Goal: Transaction & Acquisition: Purchase product/service

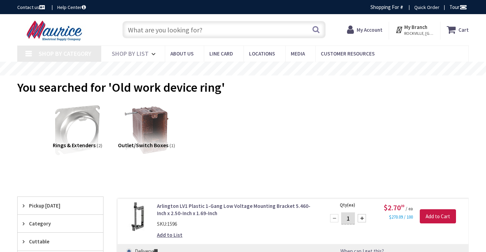
type input "[GEOGRAPHIC_DATA], [STREET_ADDRESS]"
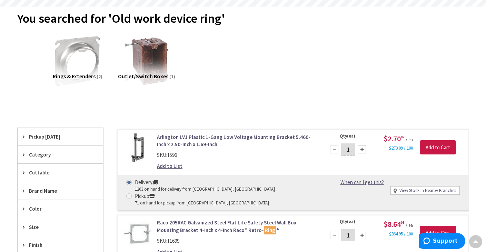
click at [349, 150] on input "1" at bounding box center [348, 150] width 14 height 12
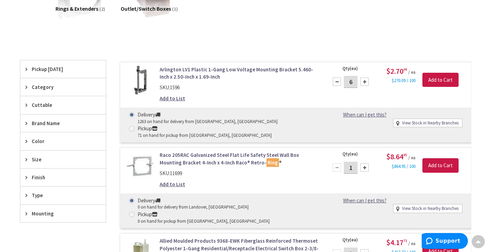
scroll to position [104, 0]
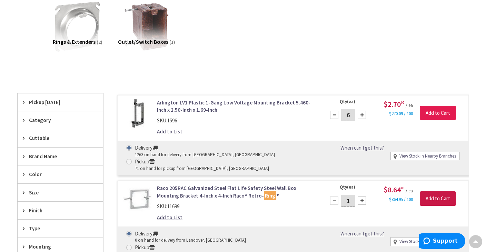
type input "6"
click at [439, 113] on input "Add to Cart" at bounding box center [438, 113] width 36 height 14
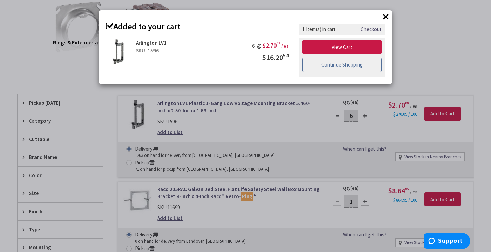
click at [341, 67] on link "Continue Shopping" at bounding box center [342, 65] width 79 height 14
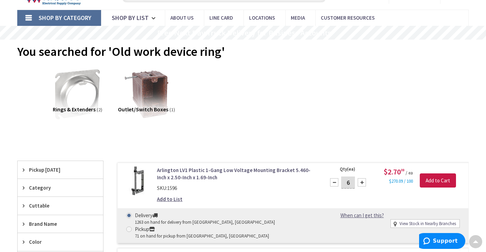
scroll to position [0, 0]
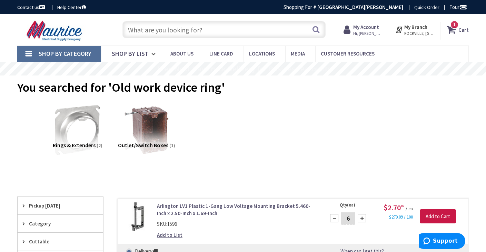
click at [210, 31] on input "text" at bounding box center [224, 29] width 203 height 17
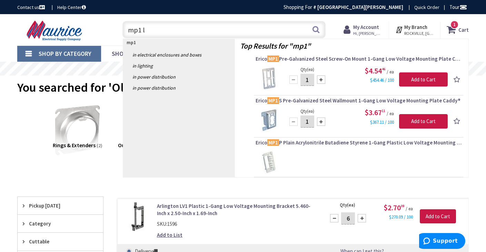
type input "mp1 ls"
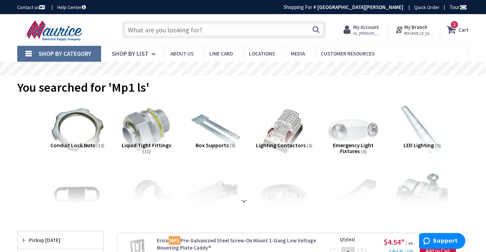
click at [188, 31] on input "text" at bounding box center [224, 29] width 203 height 17
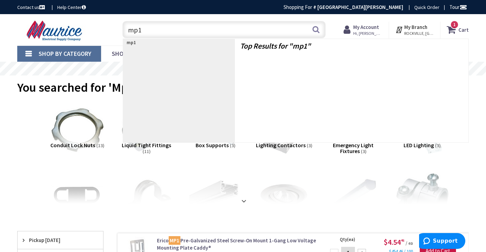
type input "mp1s"
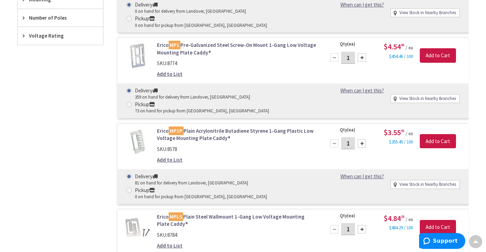
scroll to position [345, 0]
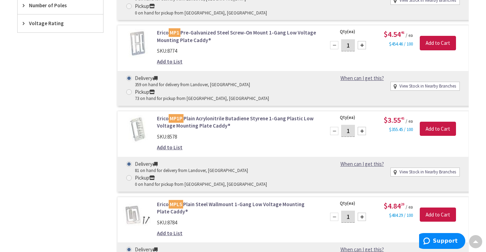
click at [362, 213] on div at bounding box center [362, 217] width 8 height 8
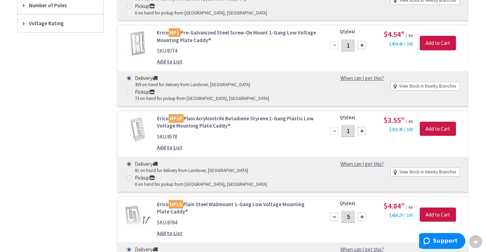
type input "6"
click at [447, 208] on input "Add to Cart" at bounding box center [438, 215] width 36 height 14
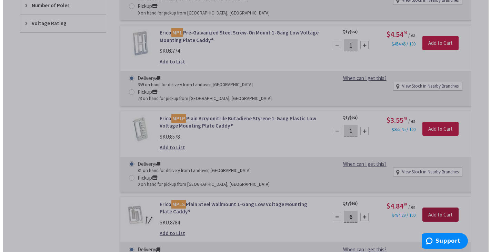
scroll to position [346, 0]
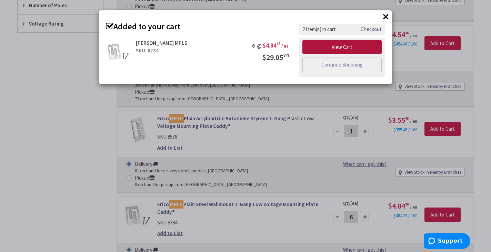
click at [347, 48] on link "View Cart" at bounding box center [342, 47] width 79 height 14
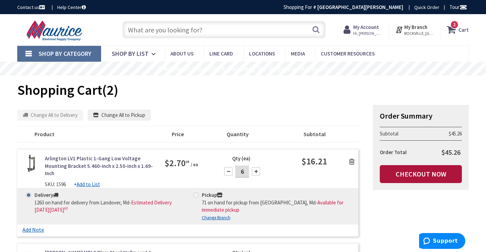
click at [413, 171] on link "Checkout Now" at bounding box center [421, 174] width 82 height 18
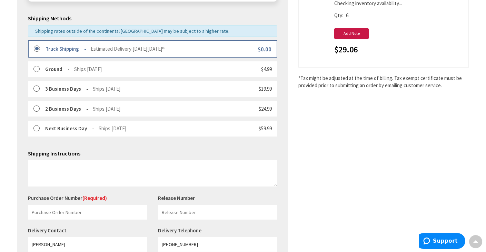
scroll to position [179, 0]
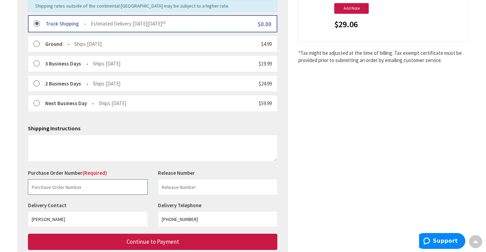
click at [73, 189] on input "text" at bounding box center [88, 187] width 120 height 16
type input "stock"
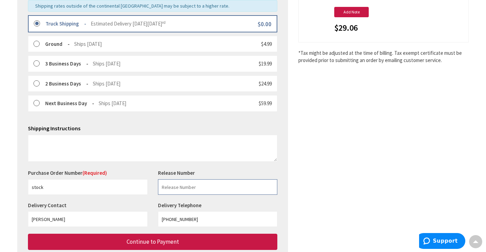
click at [175, 188] on input "text" at bounding box center [218, 187] width 120 height 16
type input "stock"
click at [197, 218] on input "[PHONE_NUMBER]" at bounding box center [218, 220] width 120 height 16
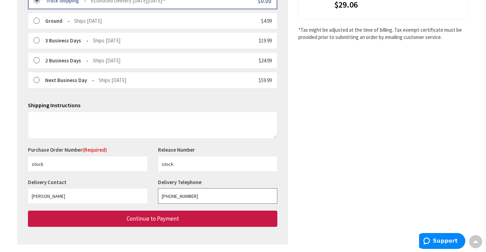
scroll to position [214, 0]
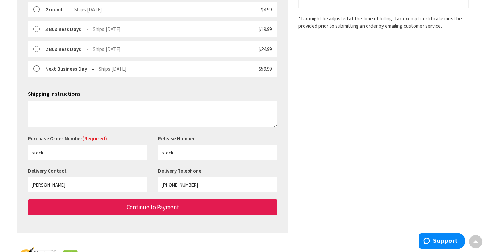
type input "[PHONE_NUMBER]"
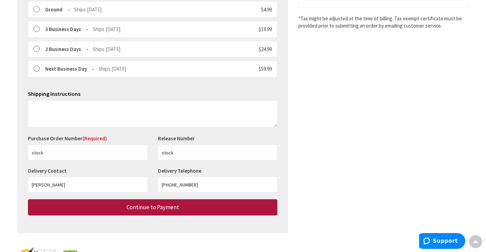
click at [205, 210] on button "Continue to Payment" at bounding box center [152, 207] width 249 height 16
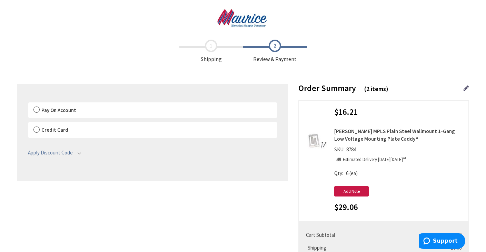
click at [39, 109] on label "Pay On Account" at bounding box center [152, 110] width 249 height 16
click at [28, 104] on input "Pay On Account" at bounding box center [28, 104] width 0 height 0
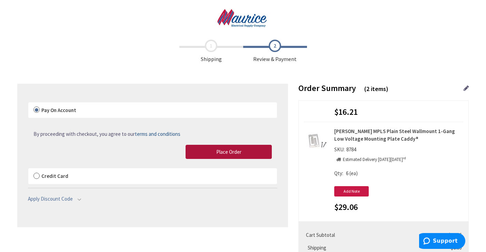
click at [234, 151] on span "Place Order" at bounding box center [228, 152] width 25 height 7
